Goal: Task Accomplishment & Management: Complete application form

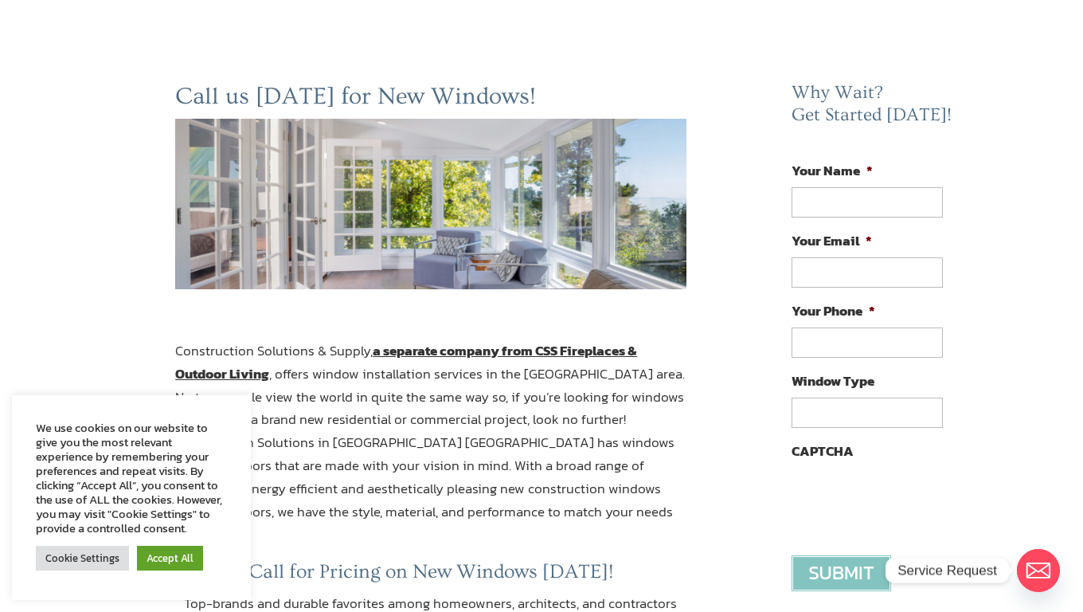
scroll to position [2586, 0]
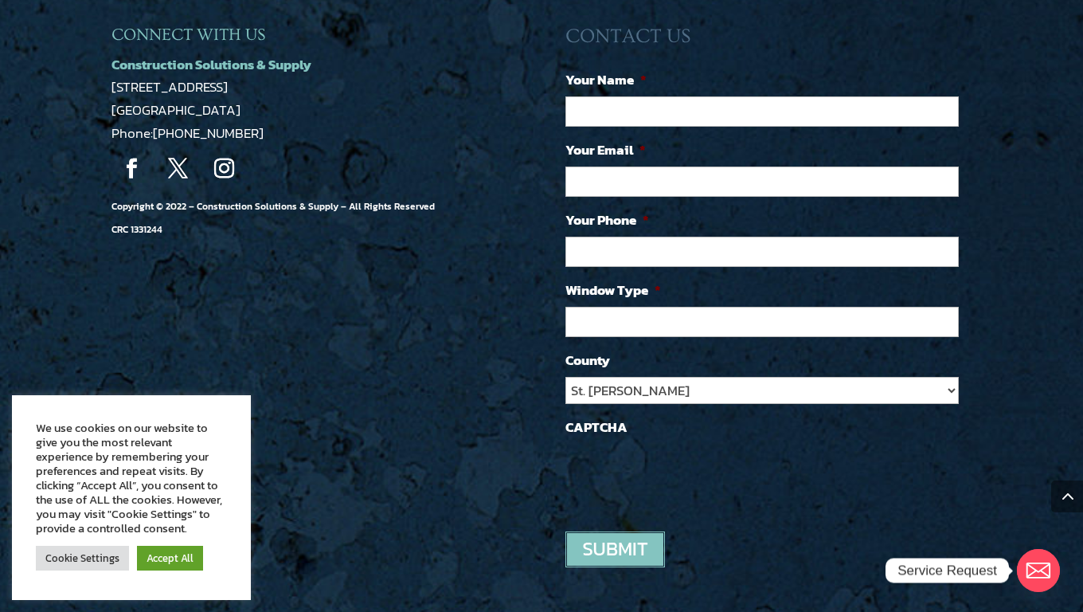
click at [170, 557] on link "Accept All" at bounding box center [170, 558] width 66 height 25
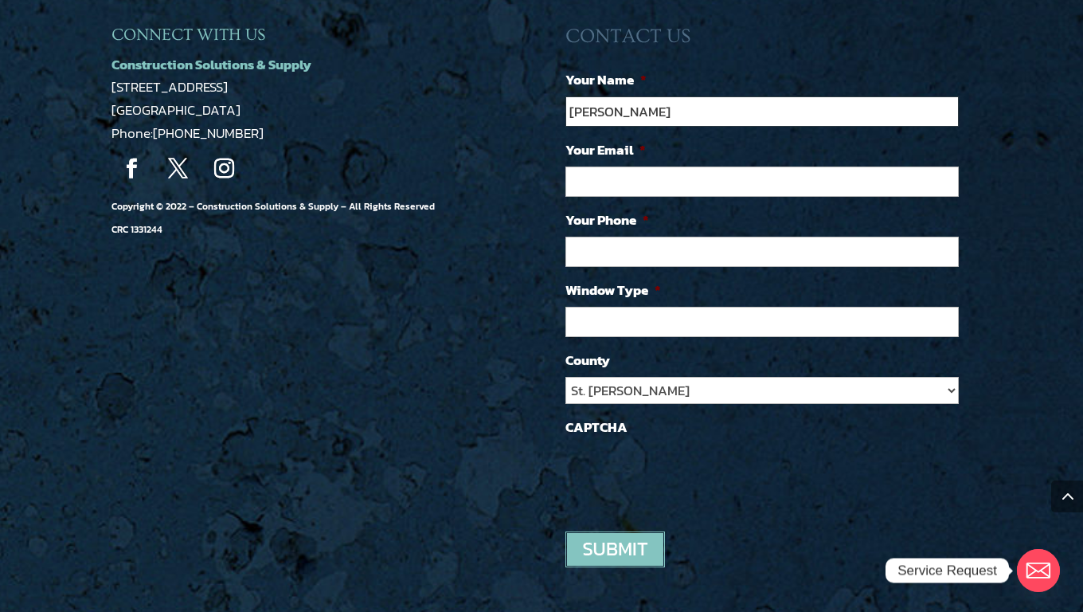
type input "Zachary Hernandez"
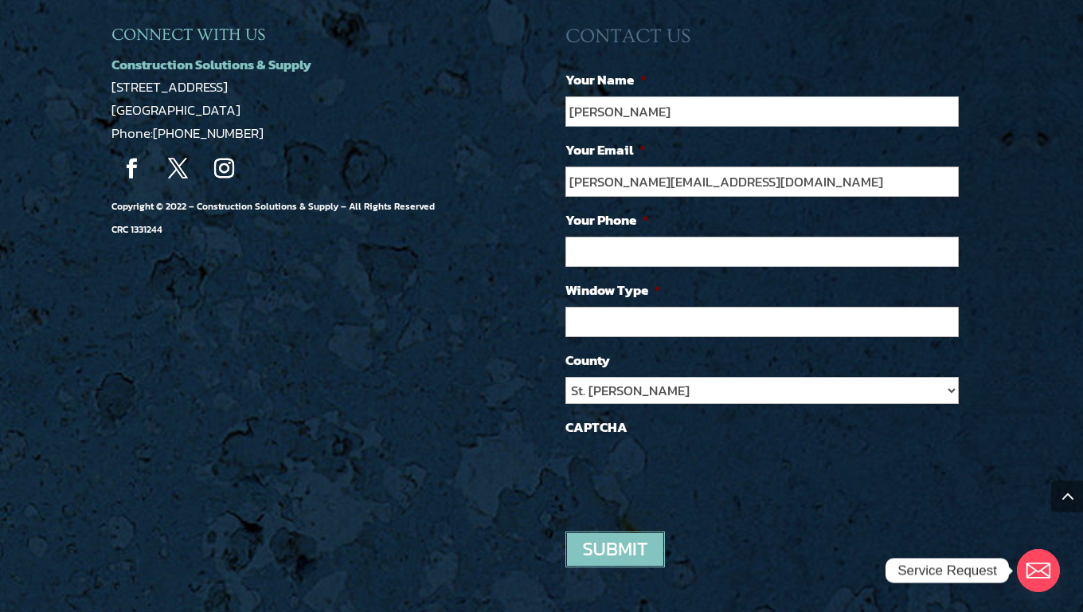
type input "z.hernandez@trustedsupportteam.com"
type input "(909) 310-2440"
type input "Virtual Assistant Services"
select select "Other"
type textarea "0cAFcWeA7rVXKgicXPVEnpd93qOJ3zHodrgAur-iSSemWKjVj_SCzG6PnJvE6nEU5urBUst_UmwI1x-…"
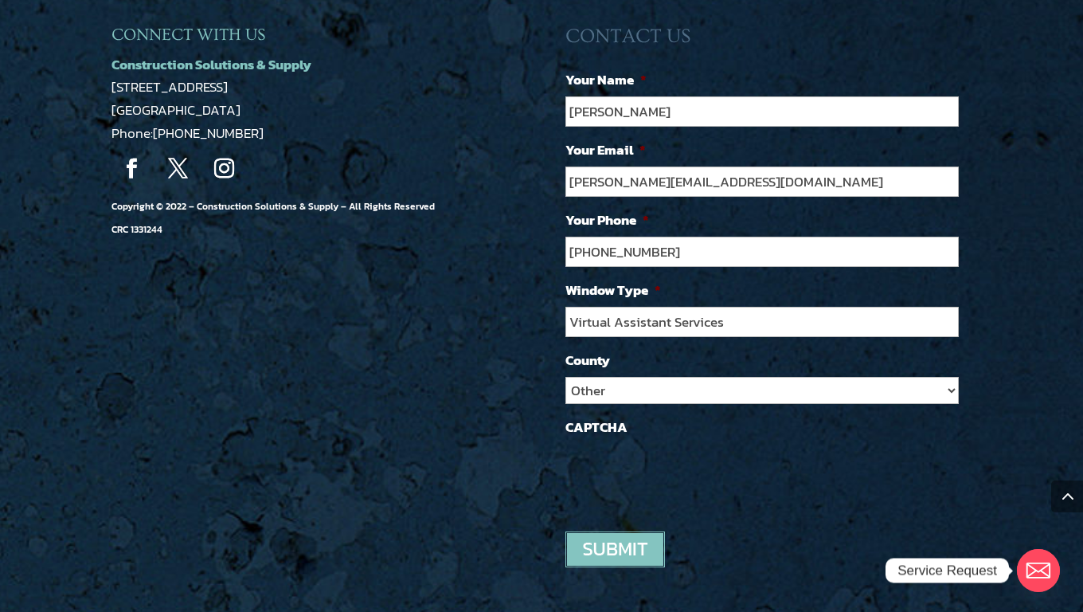
type textarea "0cAFcWeA7rVXKgicXPVEnpd93qOJ3zHodrgAur-iSSemWKjVj_SCzG6PnJvE6nEU5urBUst_UmwI1x-…"
click at [615, 531] on input "image" at bounding box center [615, 549] width 100 height 36
